Goal: Complete application form

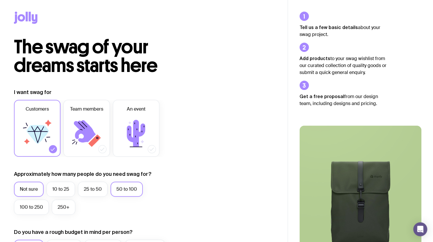
click at [117, 190] on label "50 to 100" at bounding box center [126, 189] width 32 height 15
click at [0, 0] on input "50 to 100" at bounding box center [0, 0] width 0 height 0
click at [143, 134] on icon at bounding box center [136, 133] width 18 height 27
click at [0, 0] on input "An event" at bounding box center [0, 0] width 0 height 0
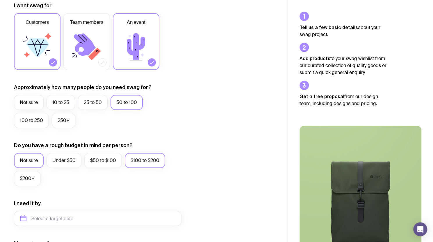
scroll to position [87, 0]
click at [57, 163] on label "Under $50" at bounding box center [64, 160] width 35 height 15
click at [0, 0] on input "Under $50" at bounding box center [0, 0] width 0 height 0
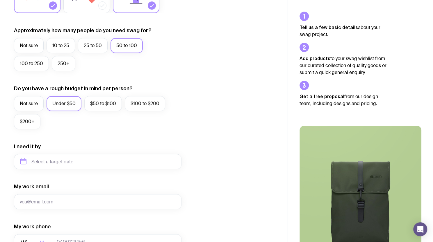
scroll to position [145, 0]
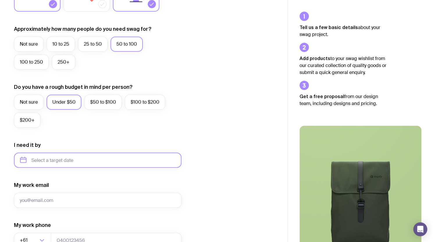
click at [52, 163] on input "text" at bounding box center [97, 160] width 167 height 15
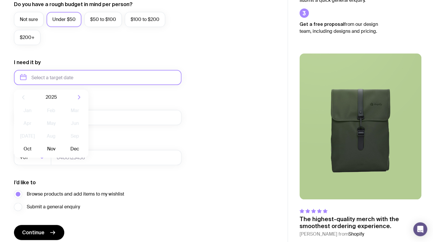
scroll to position [233, 0]
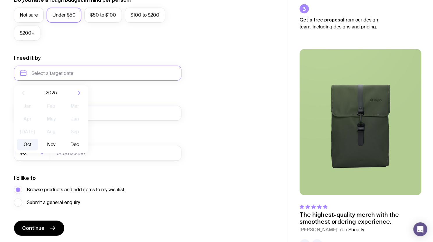
click at [25, 145] on button "Oct" at bounding box center [27, 145] width 21 height 12
type input "[DATE]"
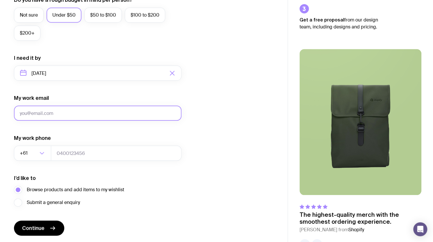
click at [64, 111] on input "My work email" at bounding box center [97, 113] width 167 height 15
type input "[EMAIL_ADDRESS][DOMAIN_NAME]"
type input "0452449722"
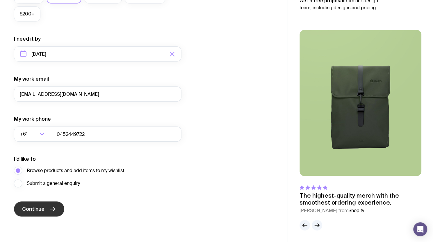
click at [47, 211] on button "Continue" at bounding box center [39, 209] width 50 height 15
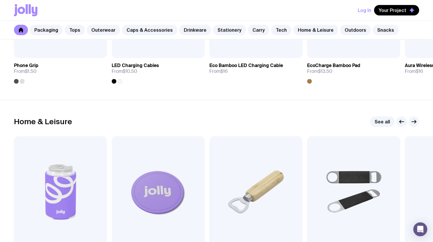
scroll to position [1533, 0]
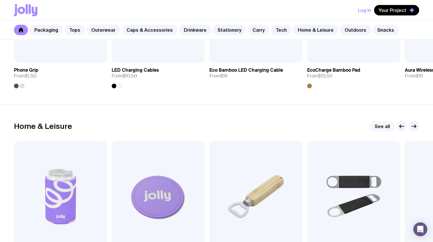
click at [383, 125] on link "See all" at bounding box center [382, 126] width 25 height 10
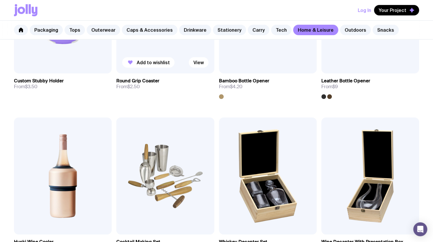
scroll to position [192, 0]
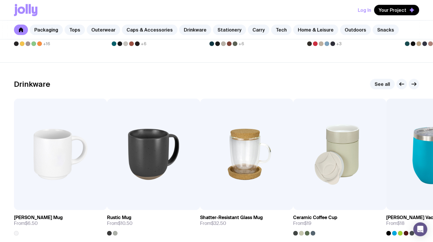
scroll to position [961, 0]
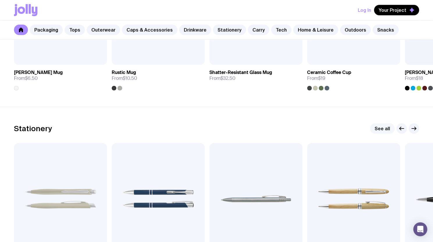
click at [384, 132] on link "See all" at bounding box center [382, 129] width 25 height 10
